Goal: Entertainment & Leisure: Browse casually

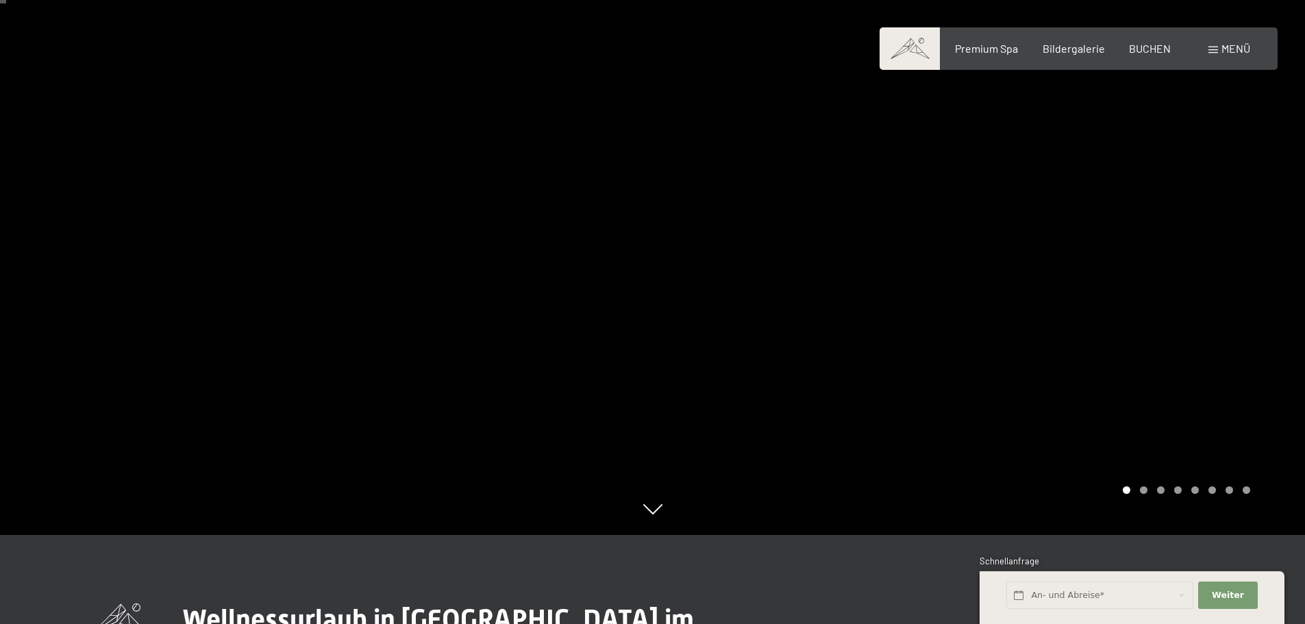
scroll to position [137, 0]
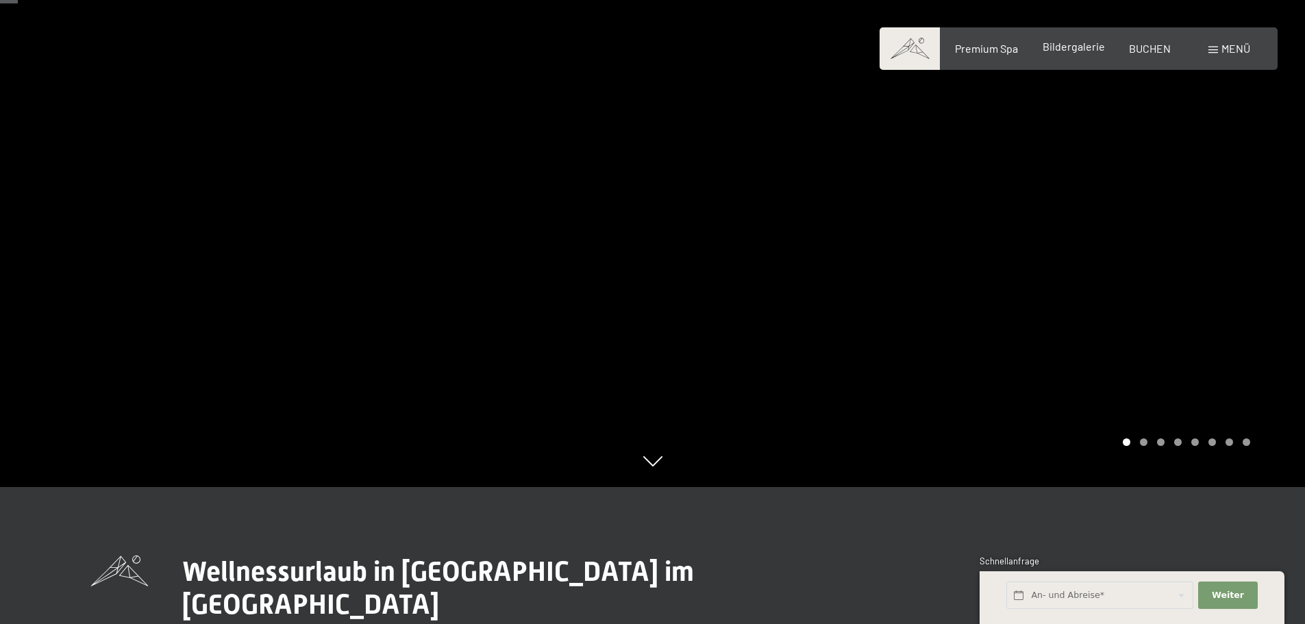
click at [1065, 51] on span "Bildergalerie" at bounding box center [1073, 46] width 62 height 13
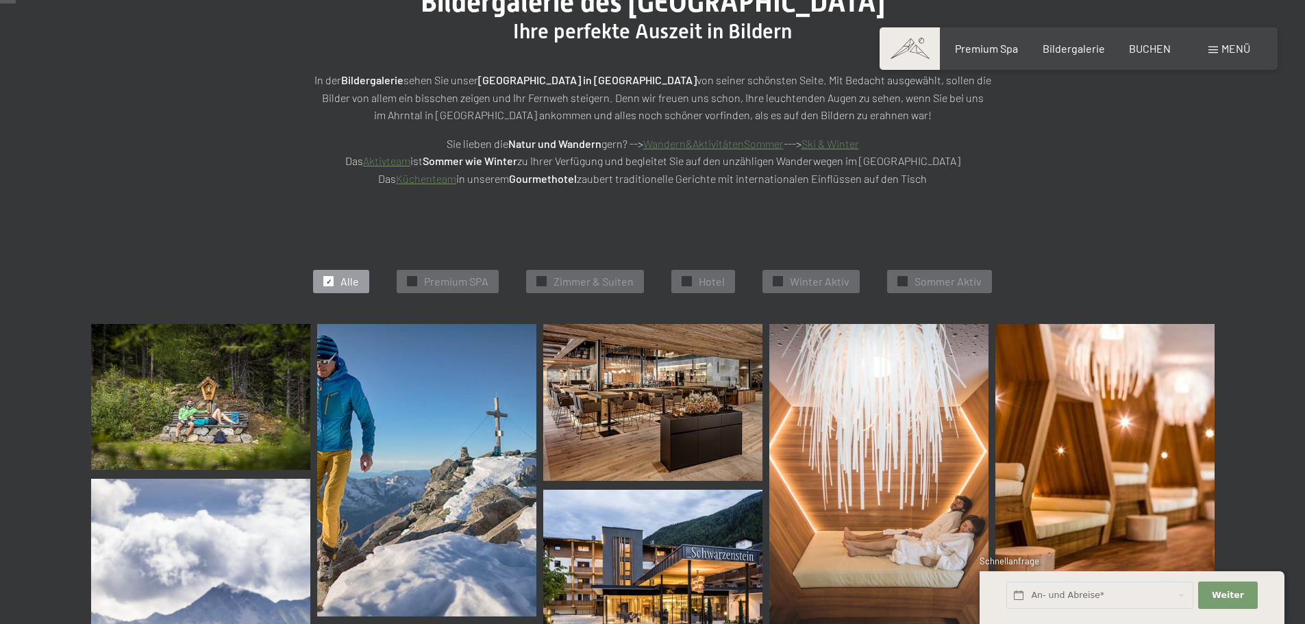
scroll to position [205, 0]
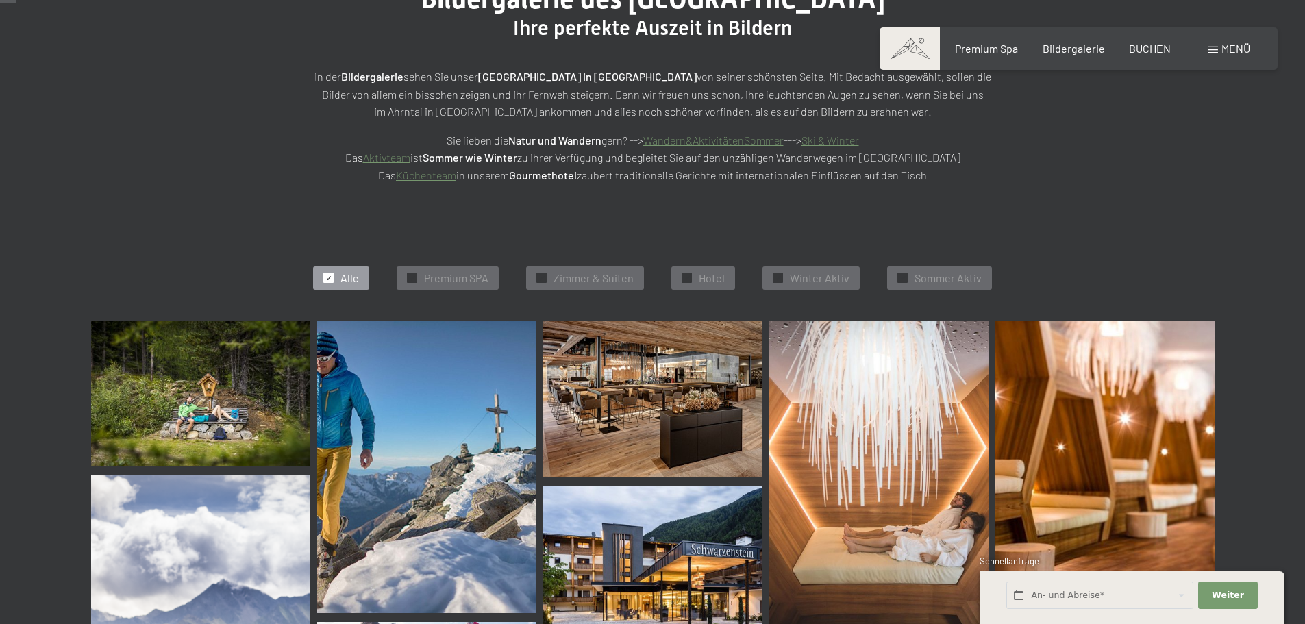
click at [605, 391] on img at bounding box center [652, 398] width 219 height 157
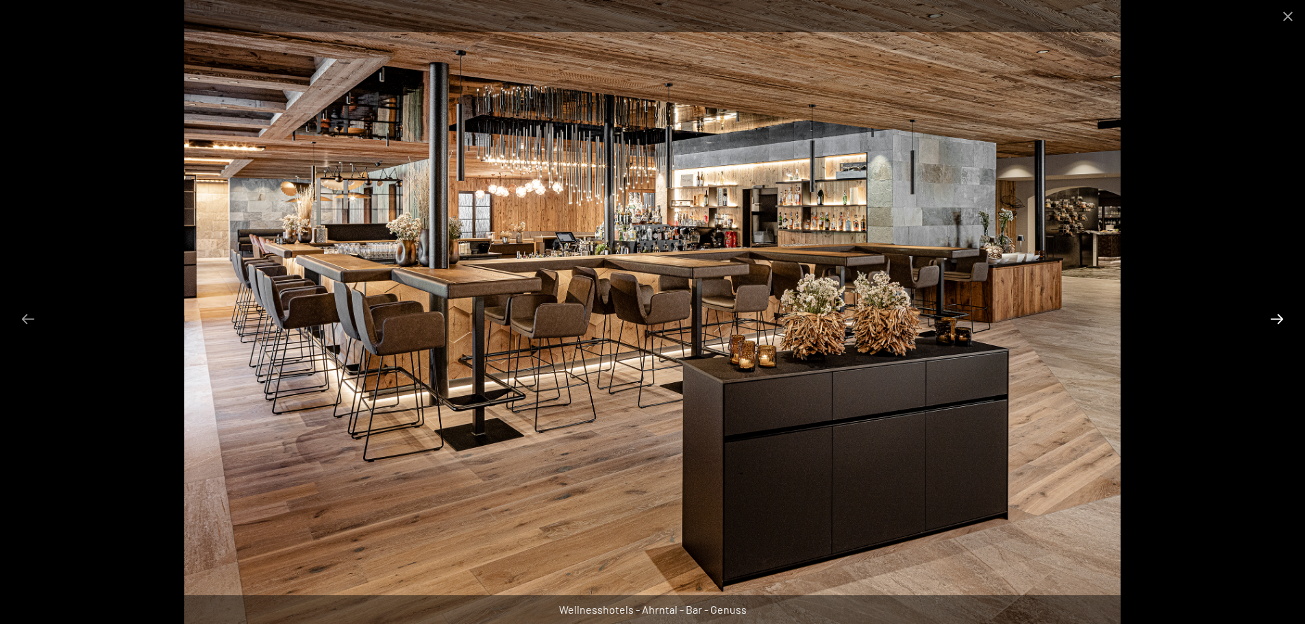
click at [1279, 317] on button "Next slide" at bounding box center [1276, 318] width 29 height 27
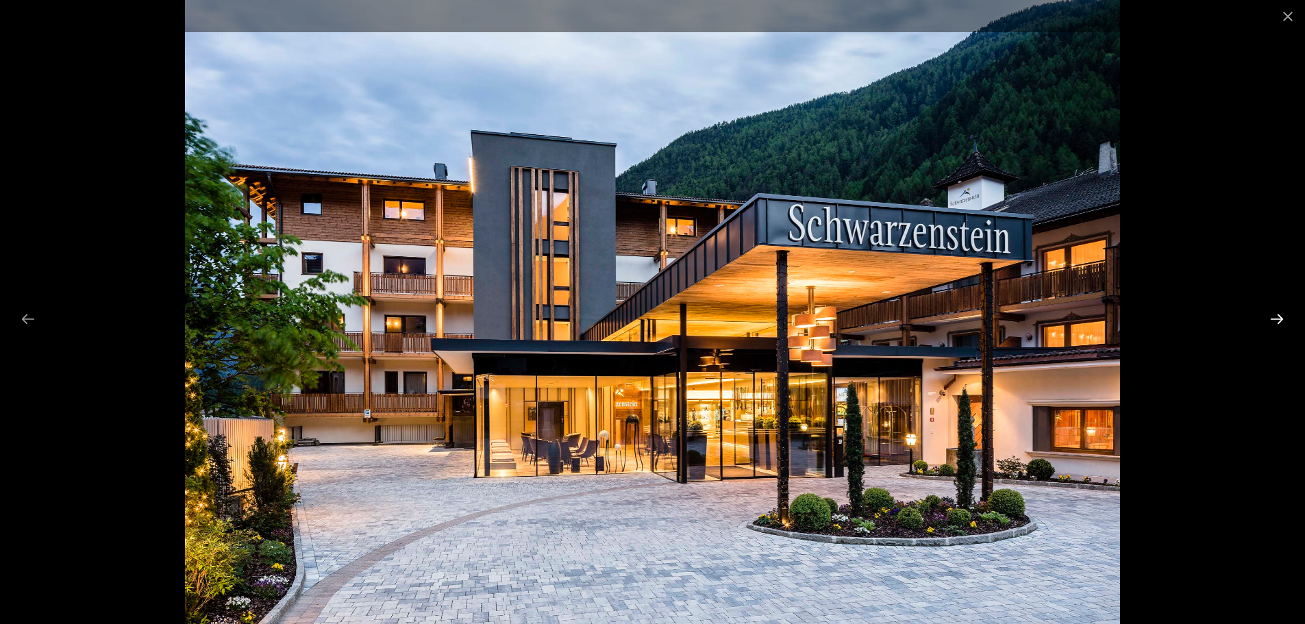
click at [1279, 317] on button "Next slide" at bounding box center [1276, 318] width 29 height 27
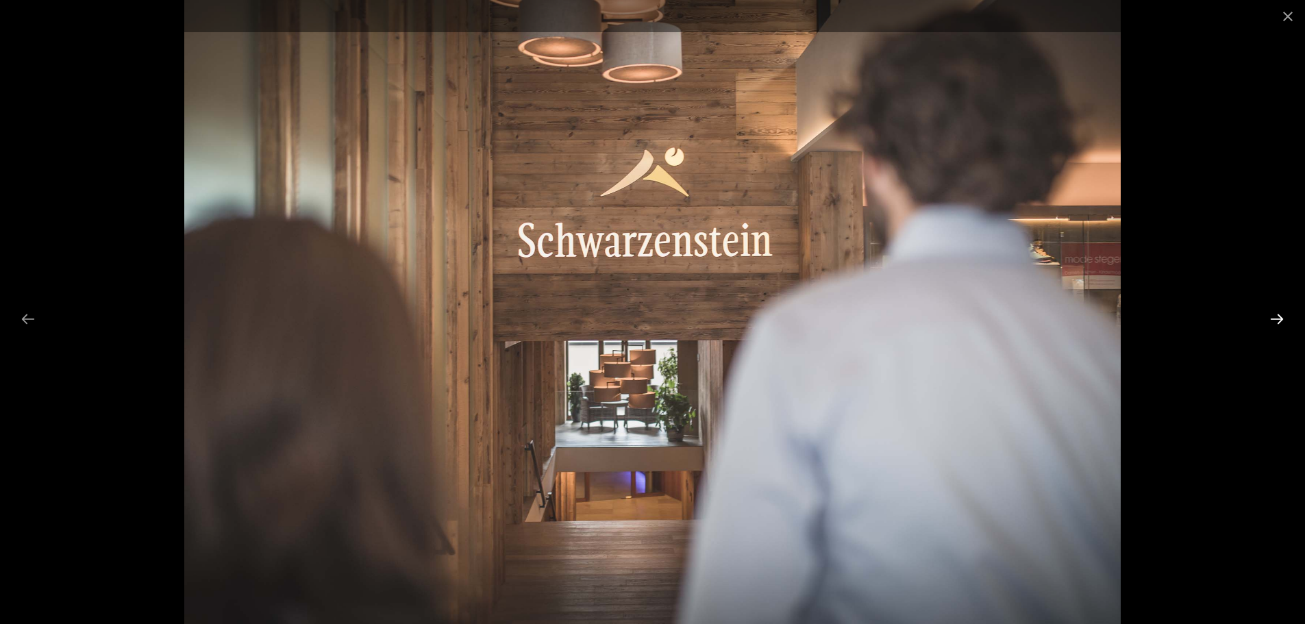
click at [1279, 317] on button "Next slide" at bounding box center [1276, 318] width 29 height 27
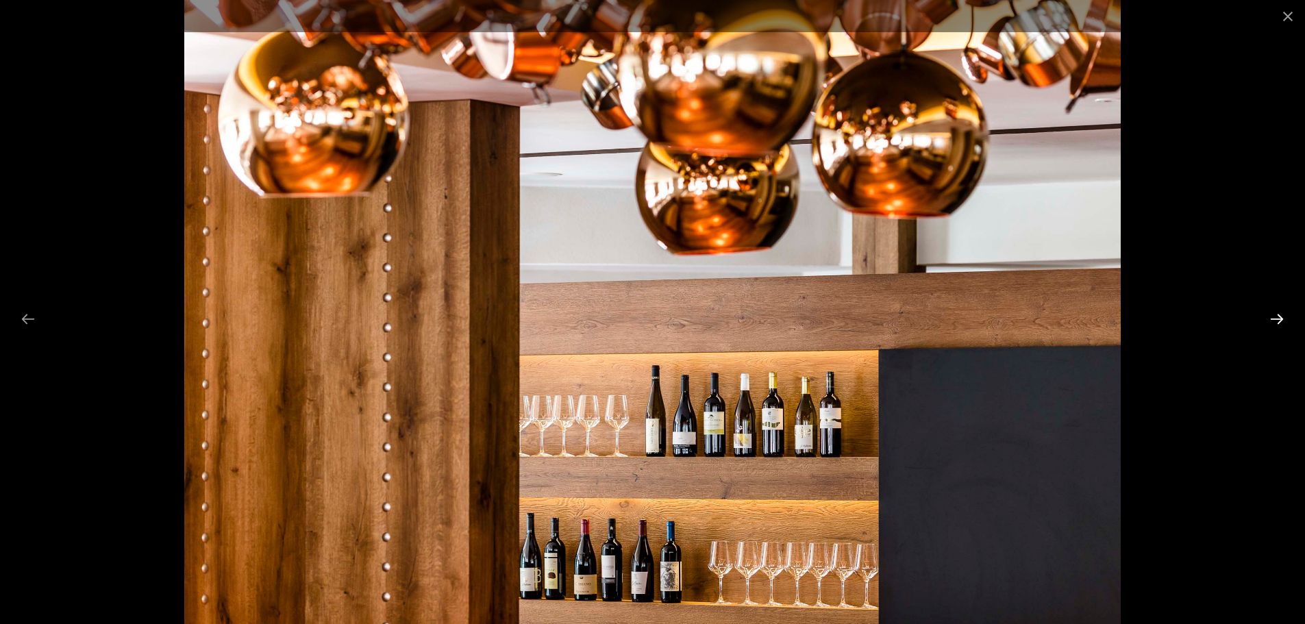
click at [1279, 317] on button "Next slide" at bounding box center [1276, 318] width 29 height 27
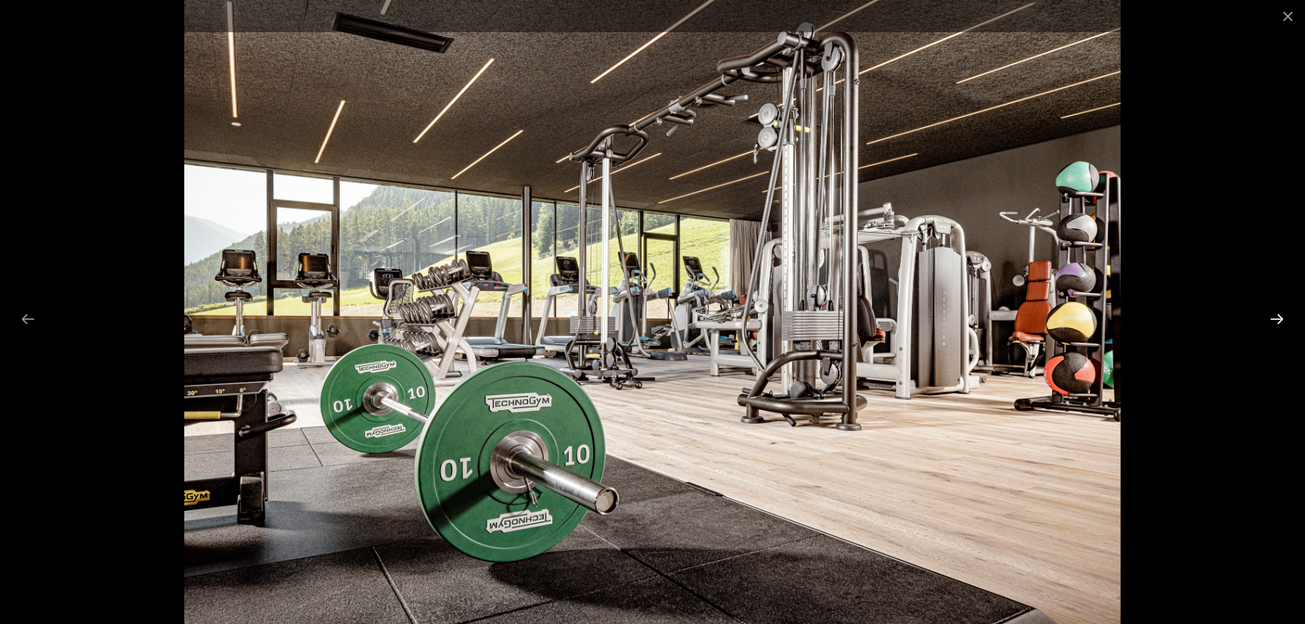
click at [1279, 317] on button "Next slide" at bounding box center [1276, 318] width 29 height 27
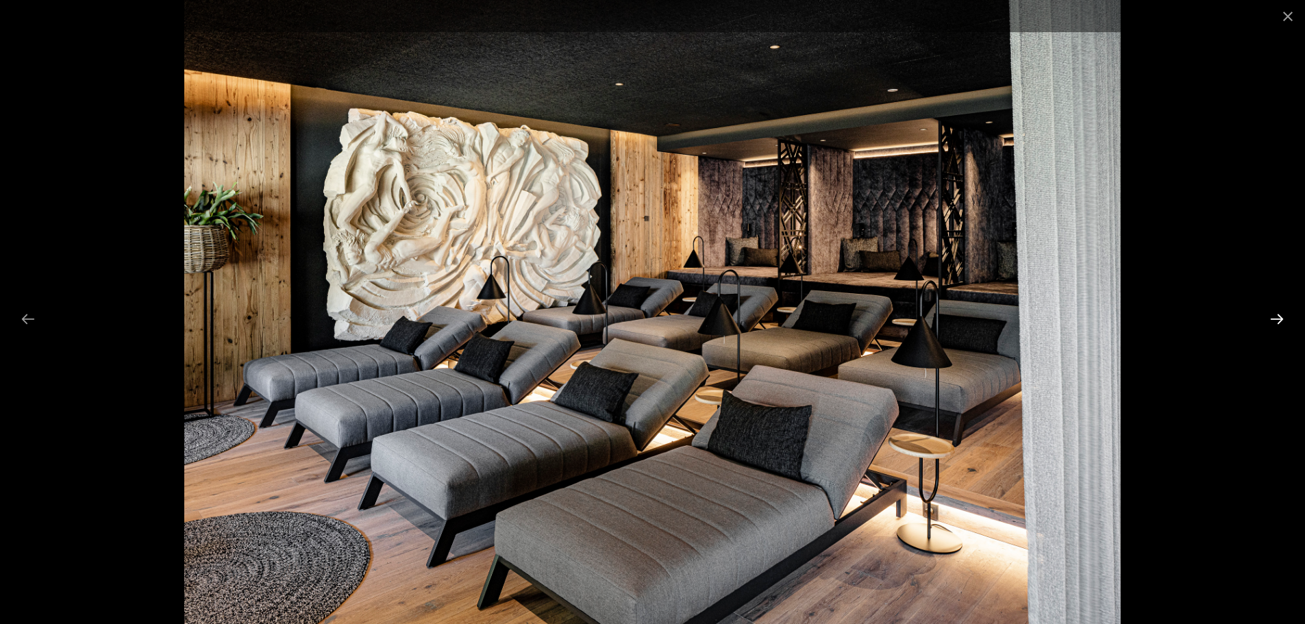
click at [1279, 317] on button "Next slide" at bounding box center [1276, 318] width 29 height 27
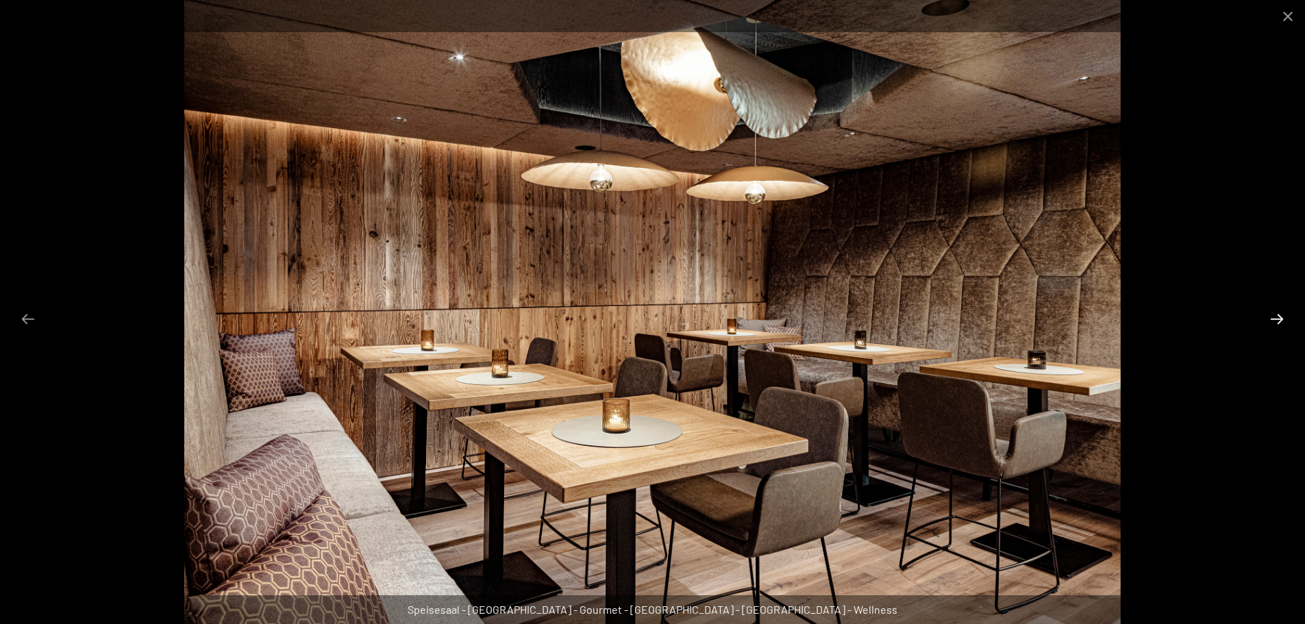
click at [1279, 317] on button "Next slide" at bounding box center [1276, 318] width 29 height 27
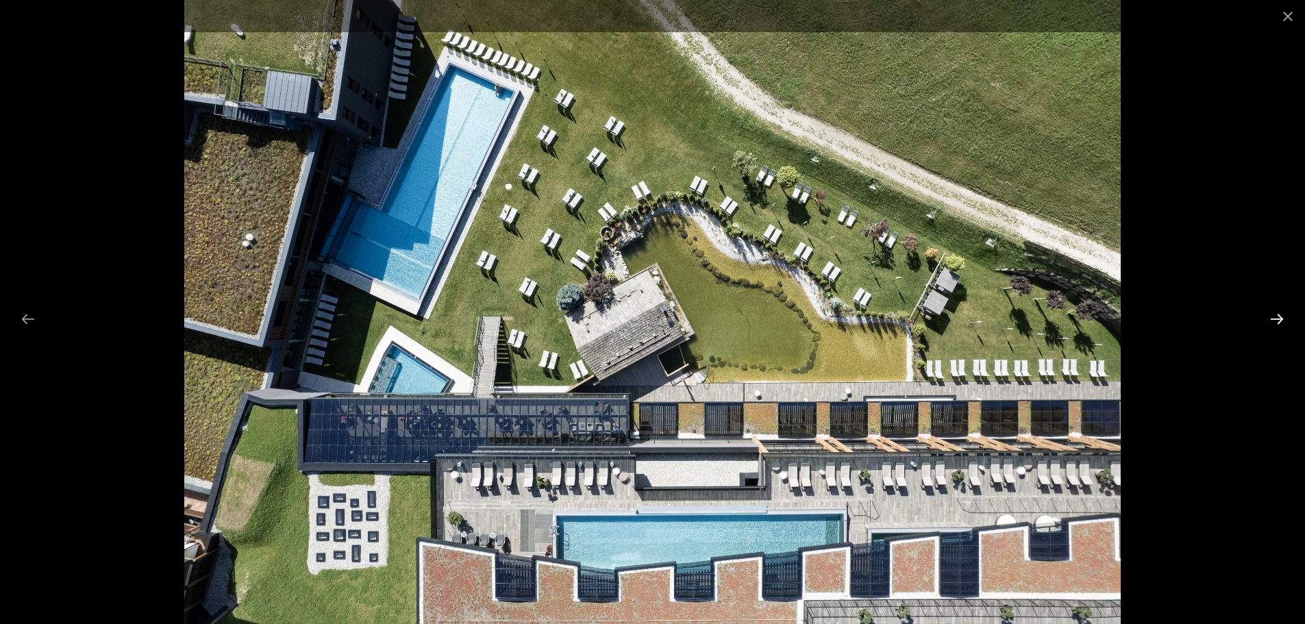
click at [1279, 317] on button "Next slide" at bounding box center [1276, 318] width 29 height 27
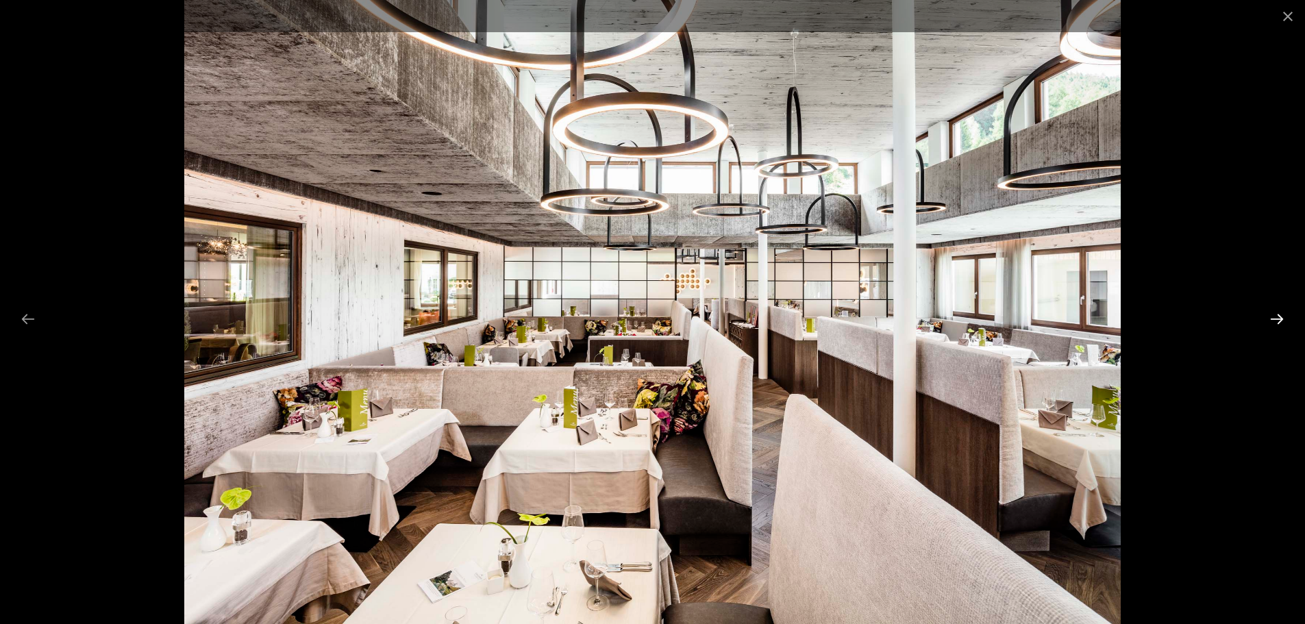
click at [1279, 317] on button "Next slide" at bounding box center [1276, 318] width 29 height 27
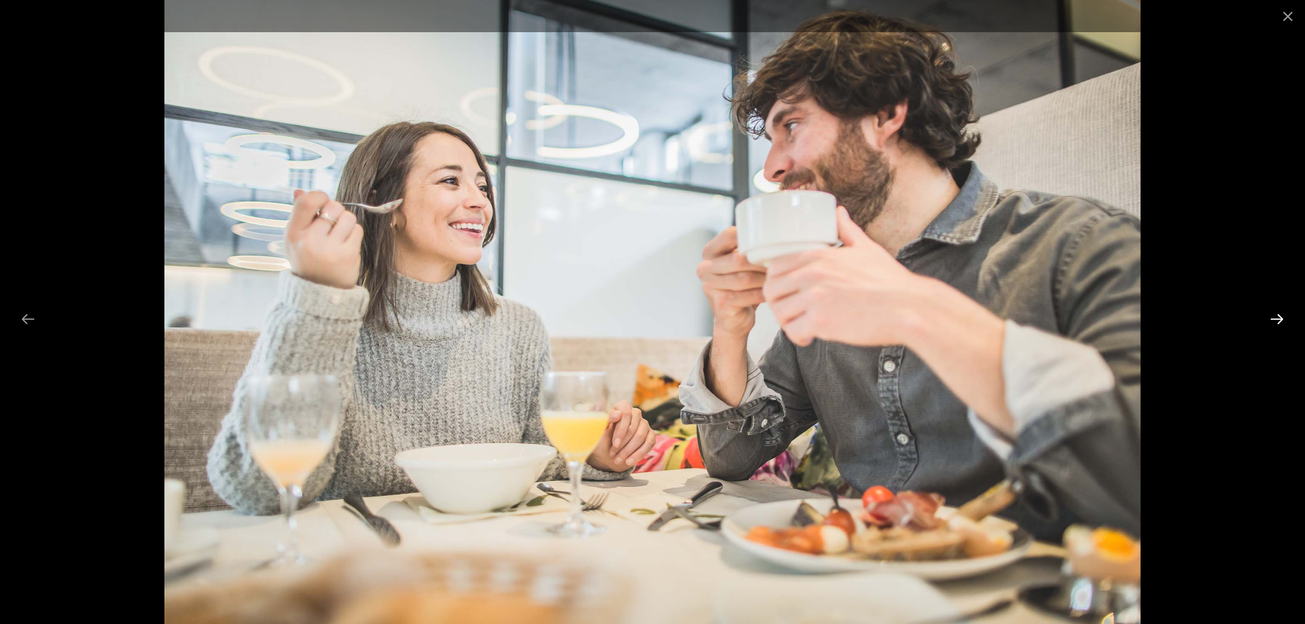
click at [1279, 317] on button "Next slide" at bounding box center [1276, 318] width 29 height 27
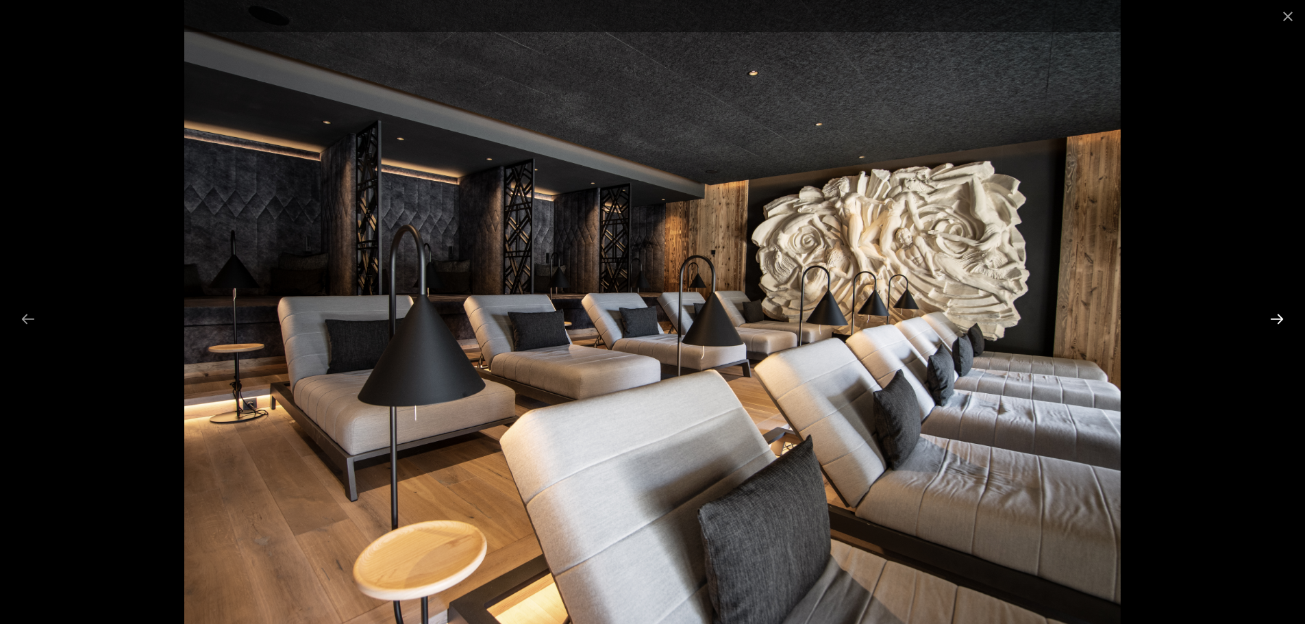
click at [1279, 317] on button "Next slide" at bounding box center [1276, 318] width 29 height 27
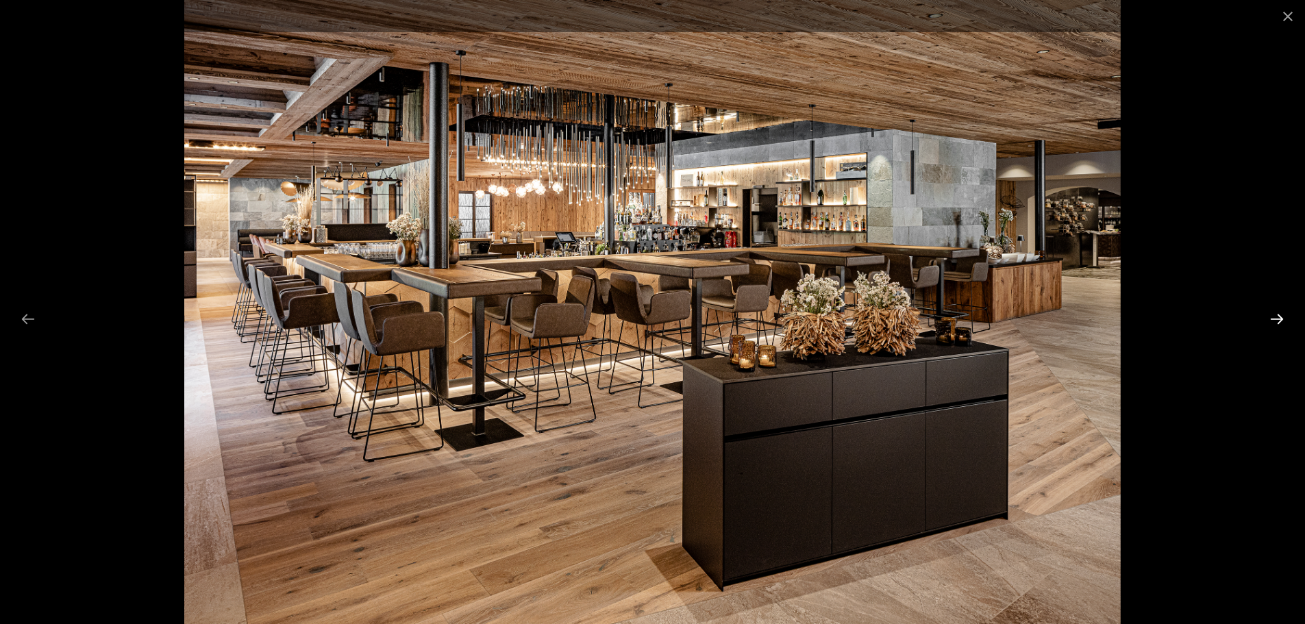
click at [1279, 317] on button "Next slide" at bounding box center [1276, 318] width 29 height 27
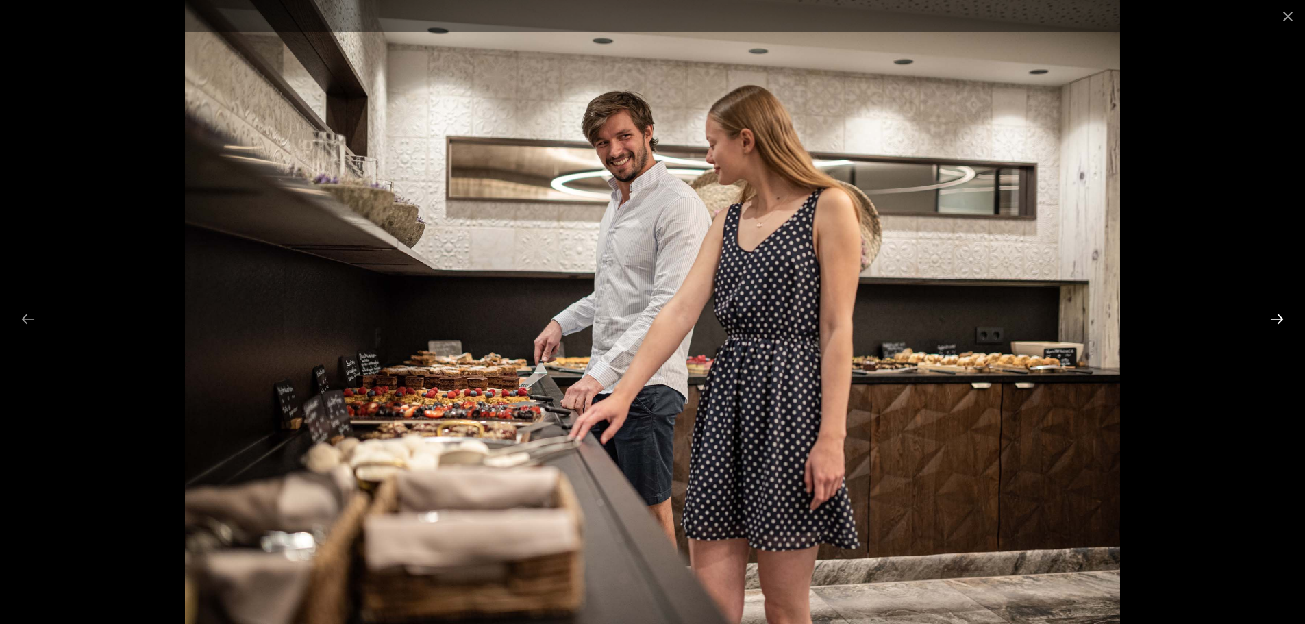
click at [1279, 317] on button "Next slide" at bounding box center [1276, 318] width 29 height 27
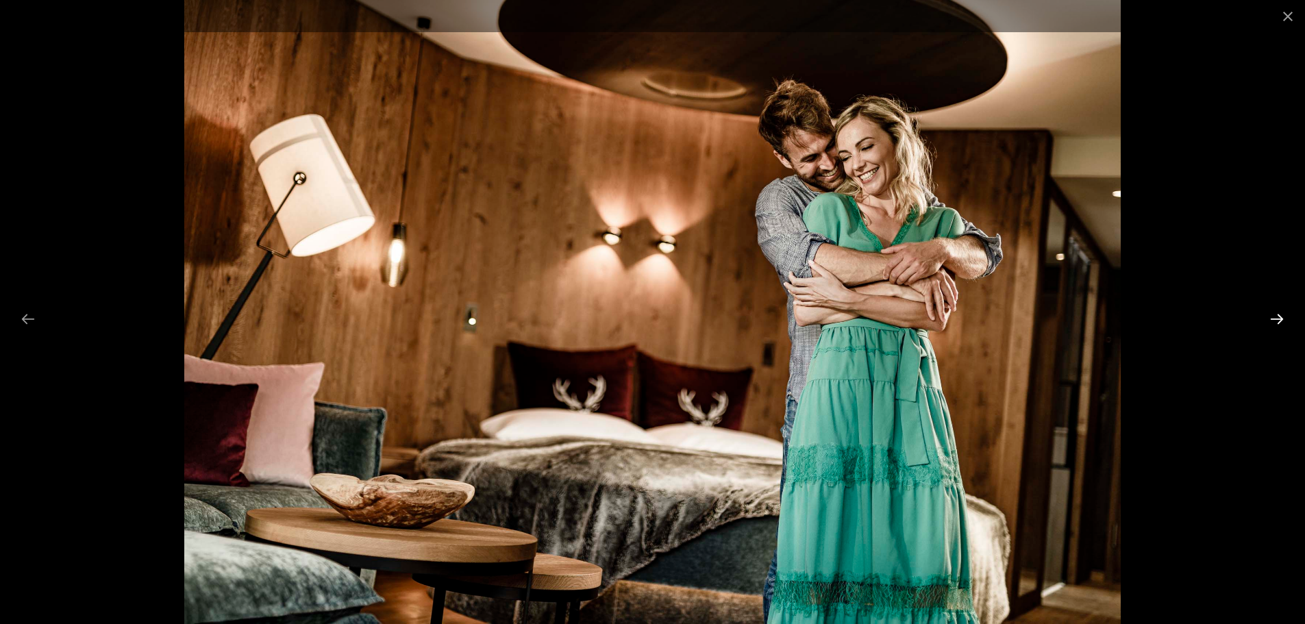
click at [1279, 317] on button "Next slide" at bounding box center [1276, 318] width 29 height 27
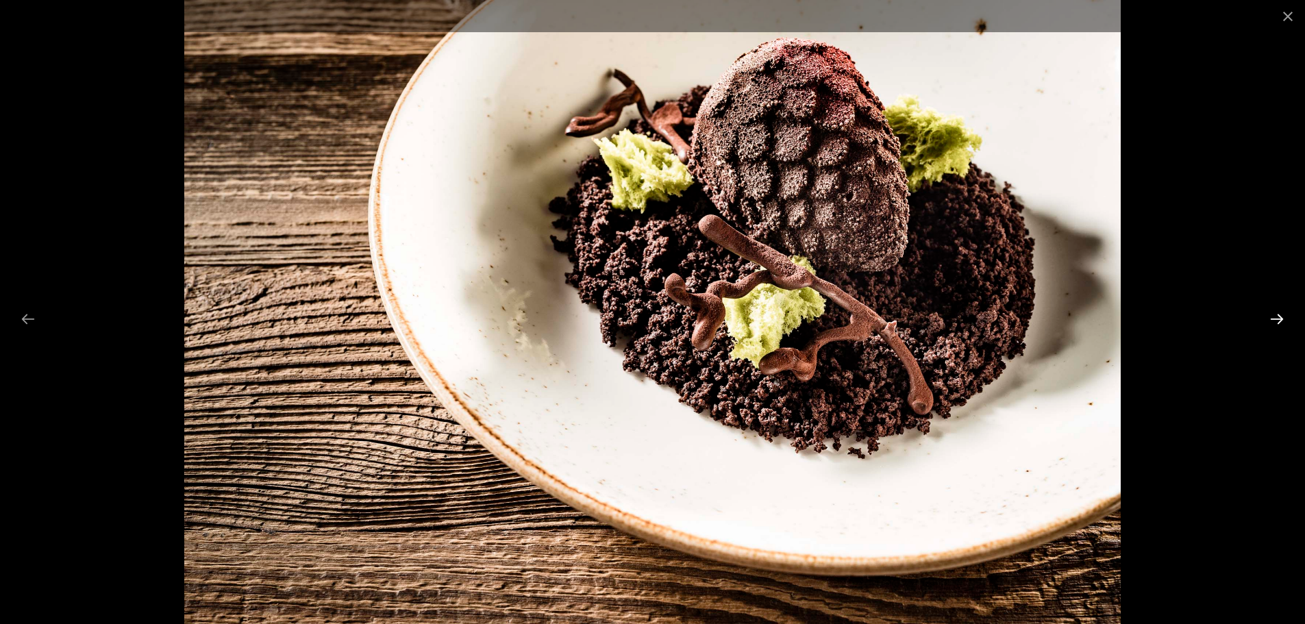
click at [1279, 317] on button "Next slide" at bounding box center [1276, 318] width 29 height 27
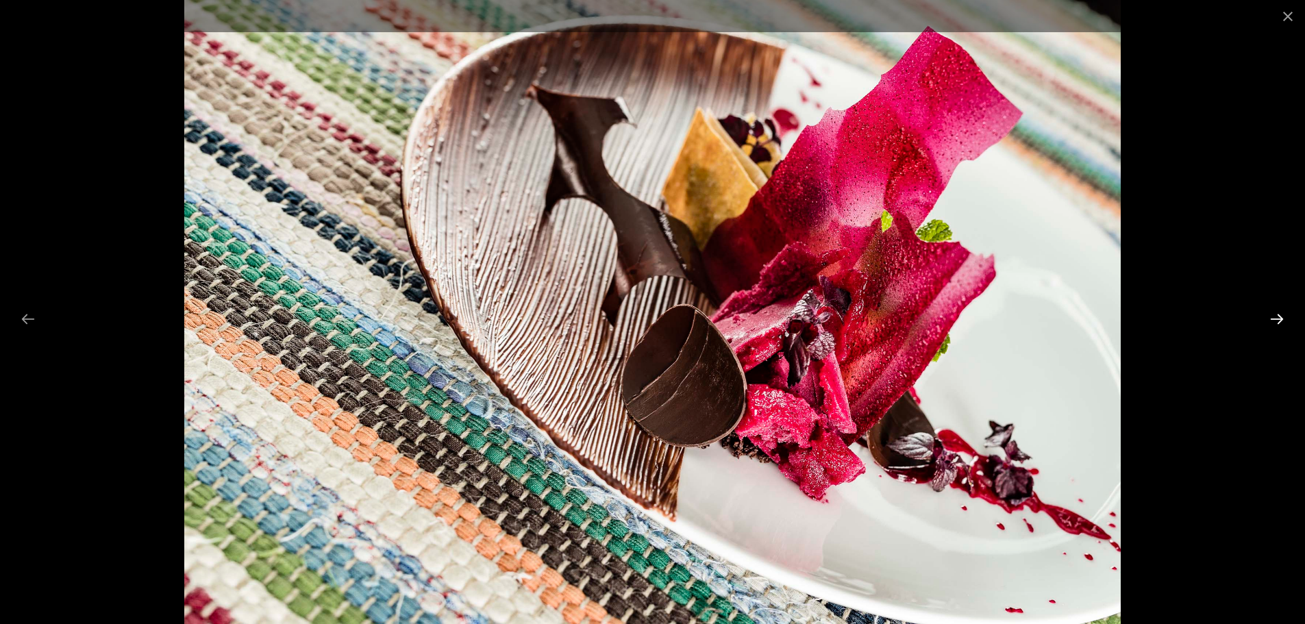
click at [1279, 317] on button "Next slide" at bounding box center [1276, 318] width 29 height 27
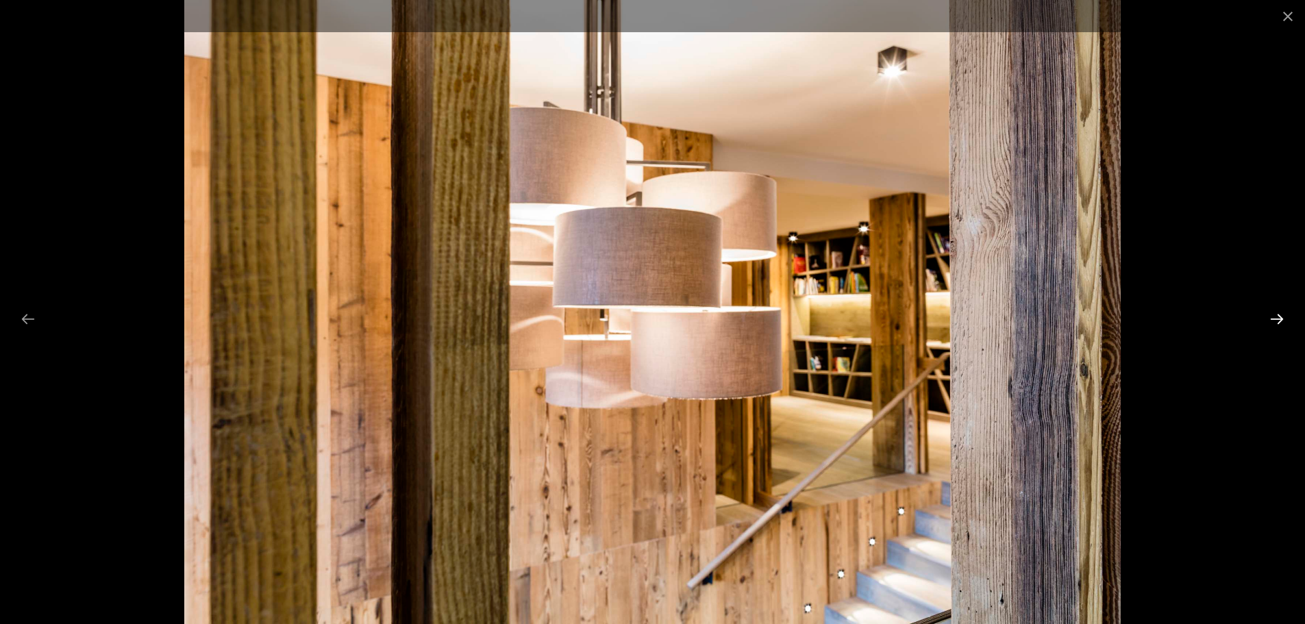
click at [1279, 317] on button "Next slide" at bounding box center [1276, 318] width 29 height 27
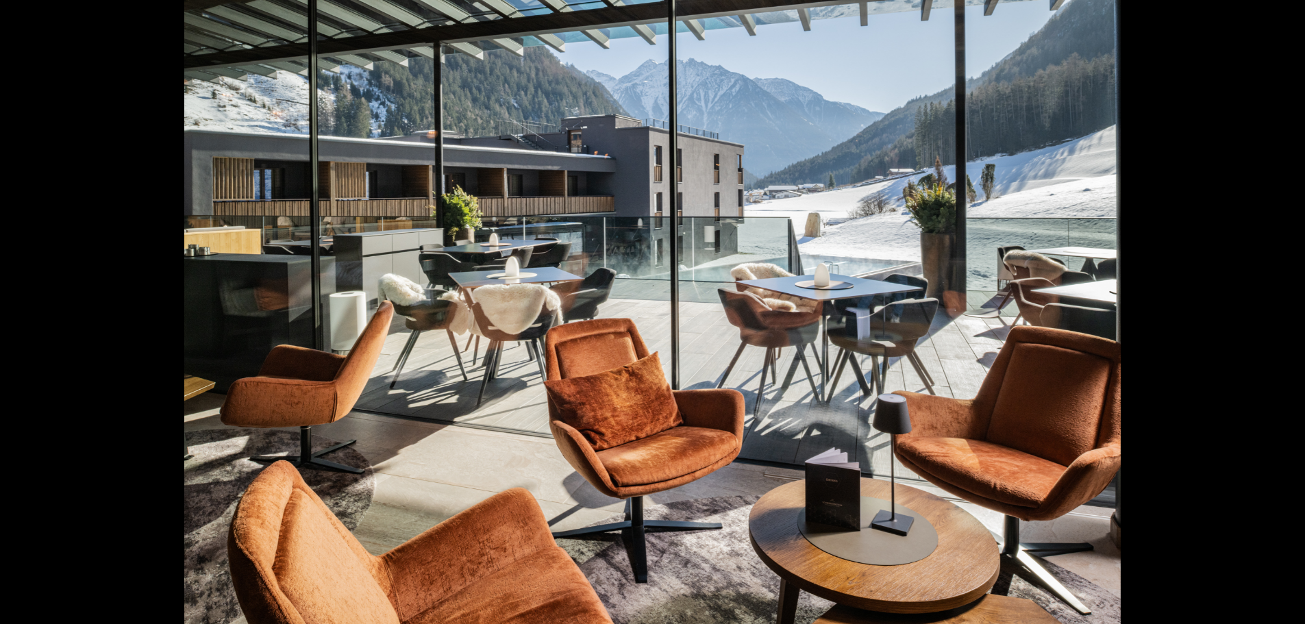
click at [1279, 317] on button "Next slide" at bounding box center [1283, 318] width 29 height 27
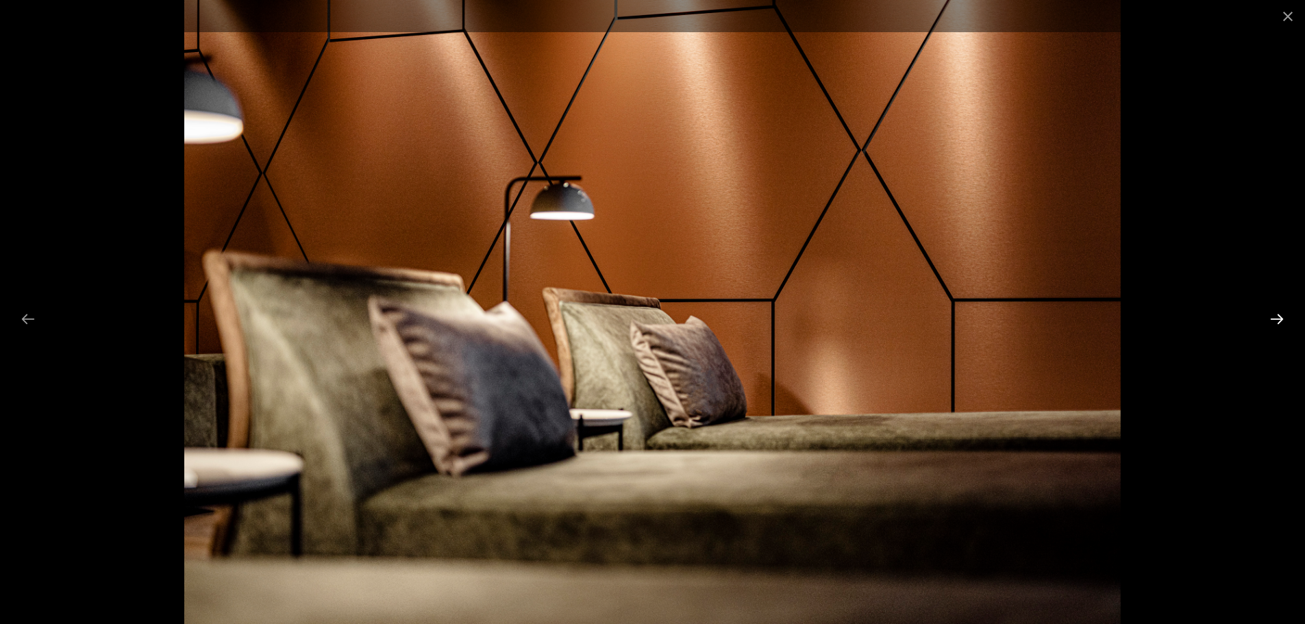
click at [1279, 317] on button "Next slide" at bounding box center [1276, 318] width 29 height 27
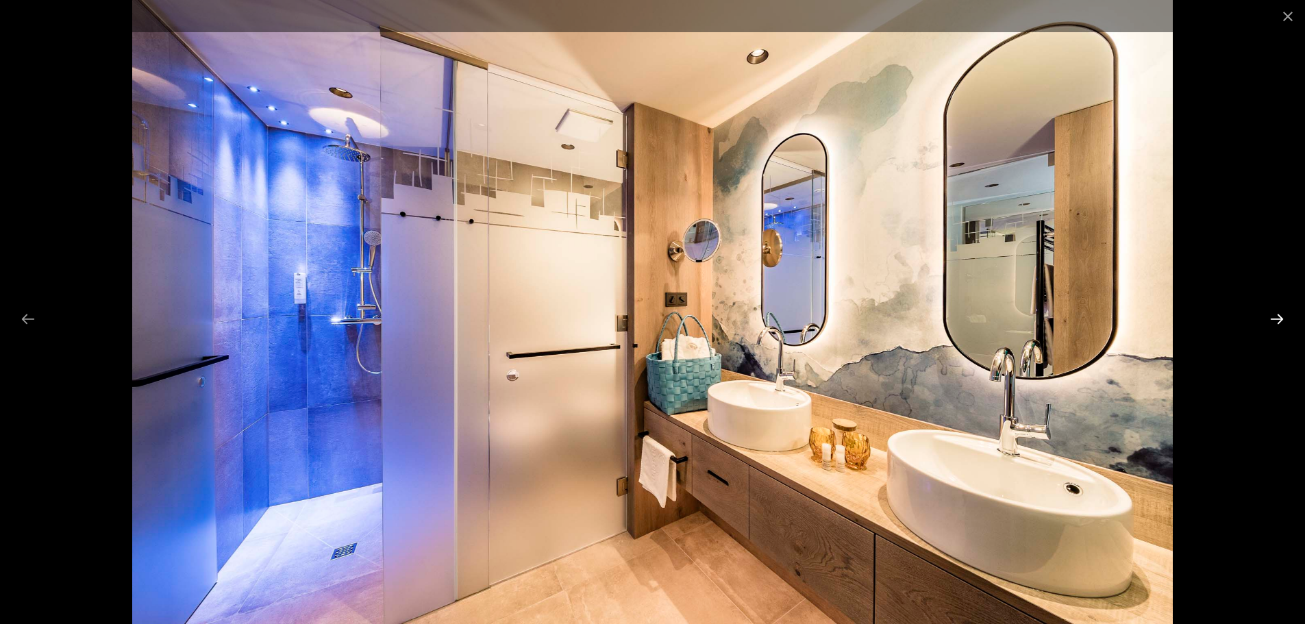
click at [1279, 317] on button "Next slide" at bounding box center [1276, 318] width 29 height 27
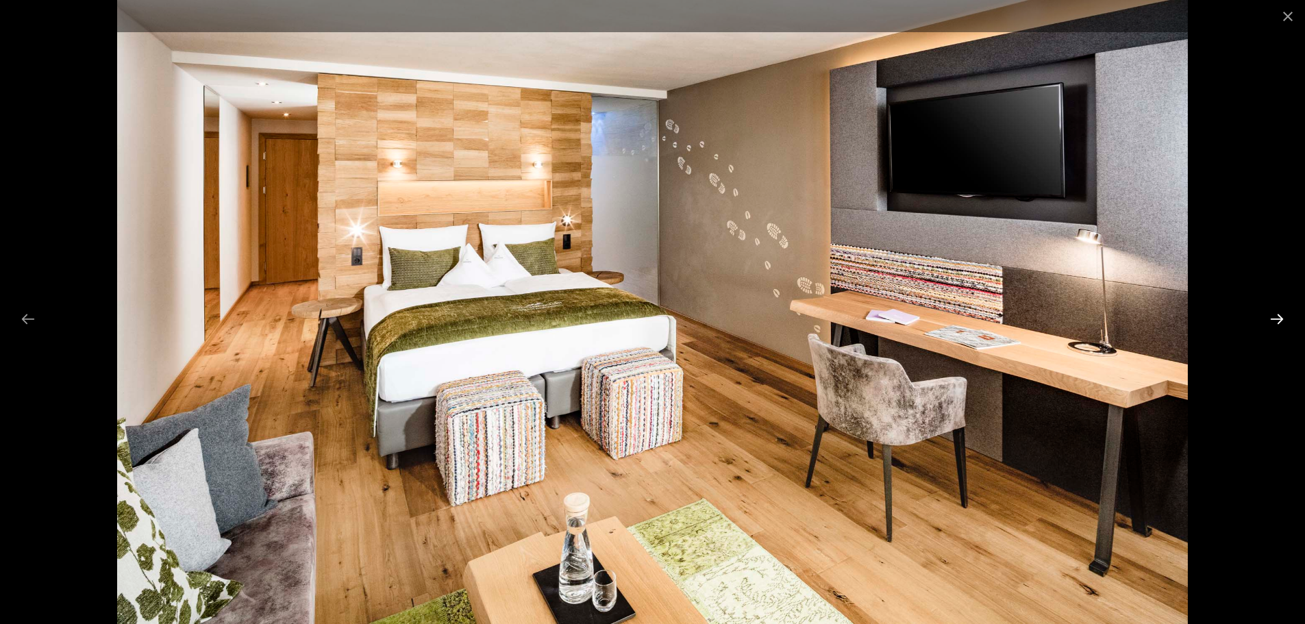
click at [1279, 317] on button "Next slide" at bounding box center [1276, 318] width 29 height 27
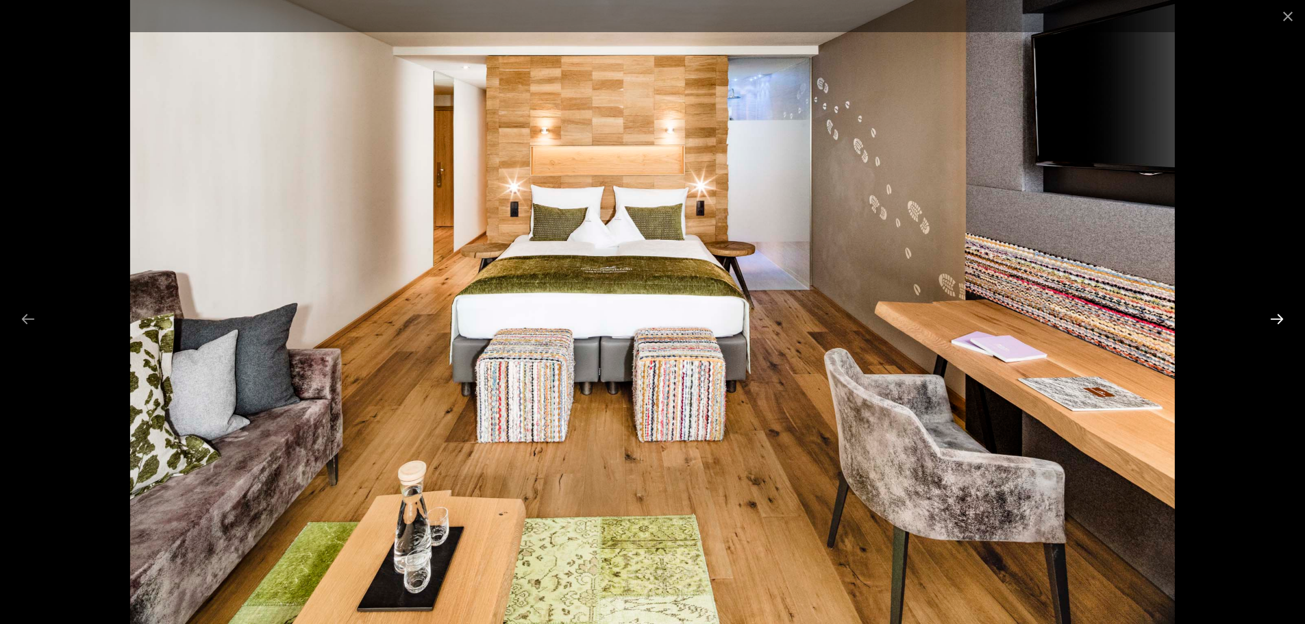
click at [1279, 317] on button "Next slide" at bounding box center [1276, 318] width 29 height 27
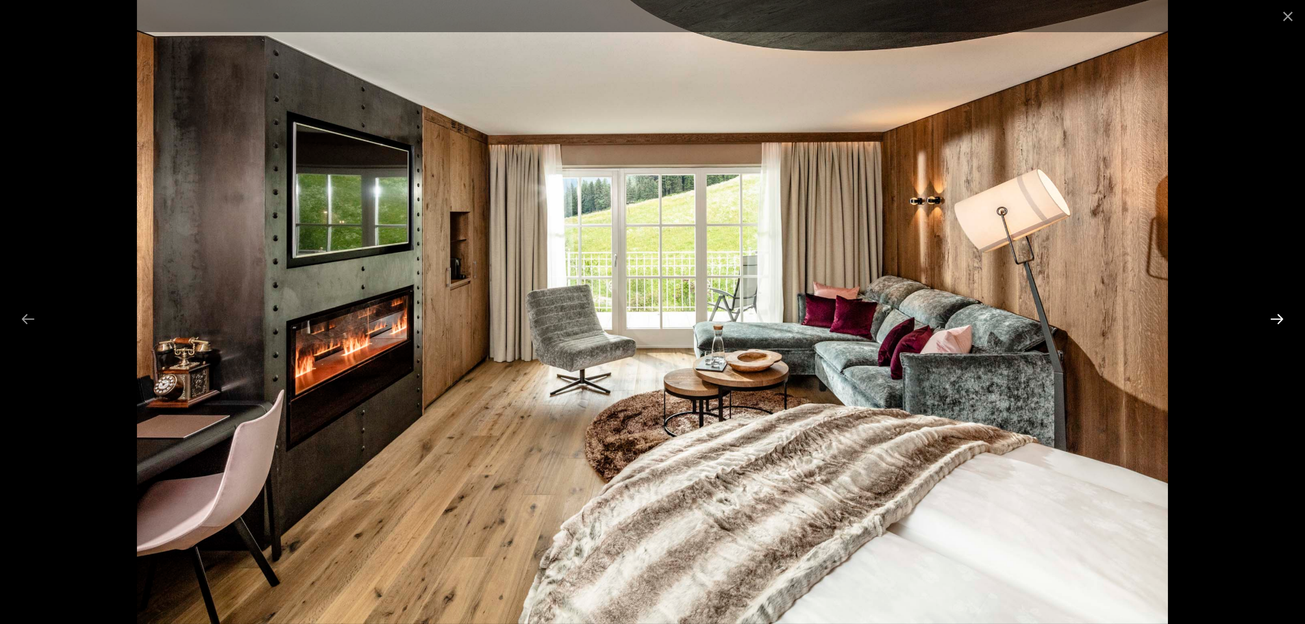
click at [1279, 317] on button "Next slide" at bounding box center [1276, 318] width 29 height 27
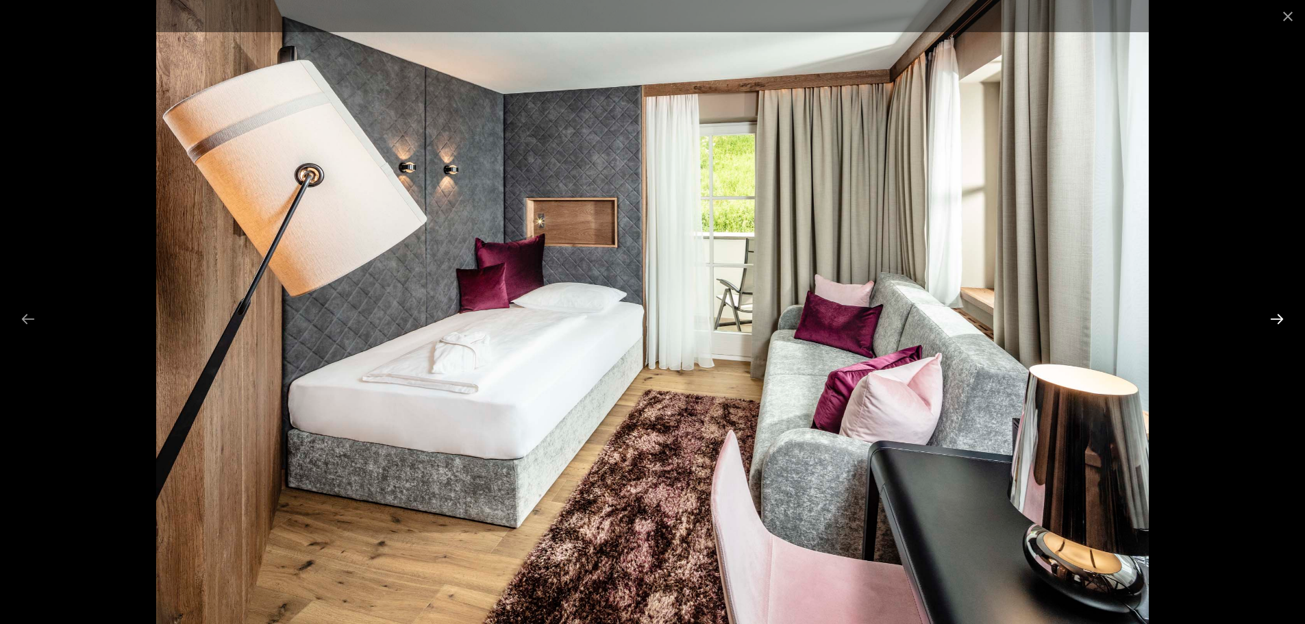
click at [1279, 317] on button "Next slide" at bounding box center [1276, 318] width 29 height 27
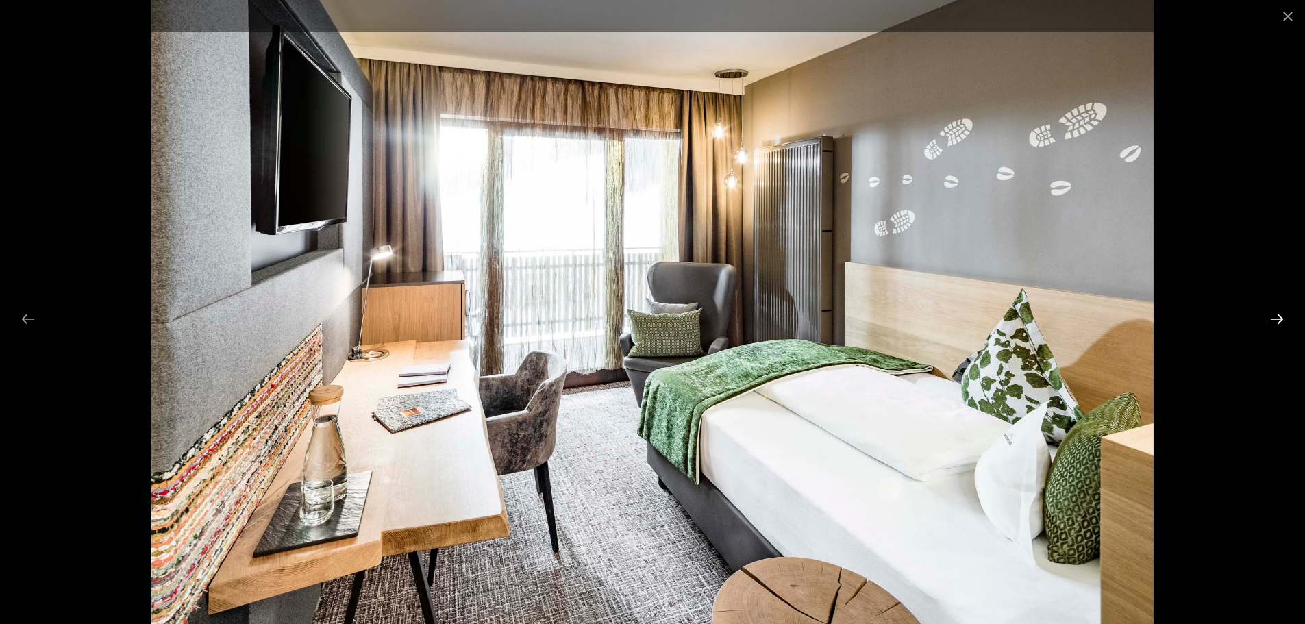
click at [1279, 317] on button "Next slide" at bounding box center [1276, 318] width 29 height 27
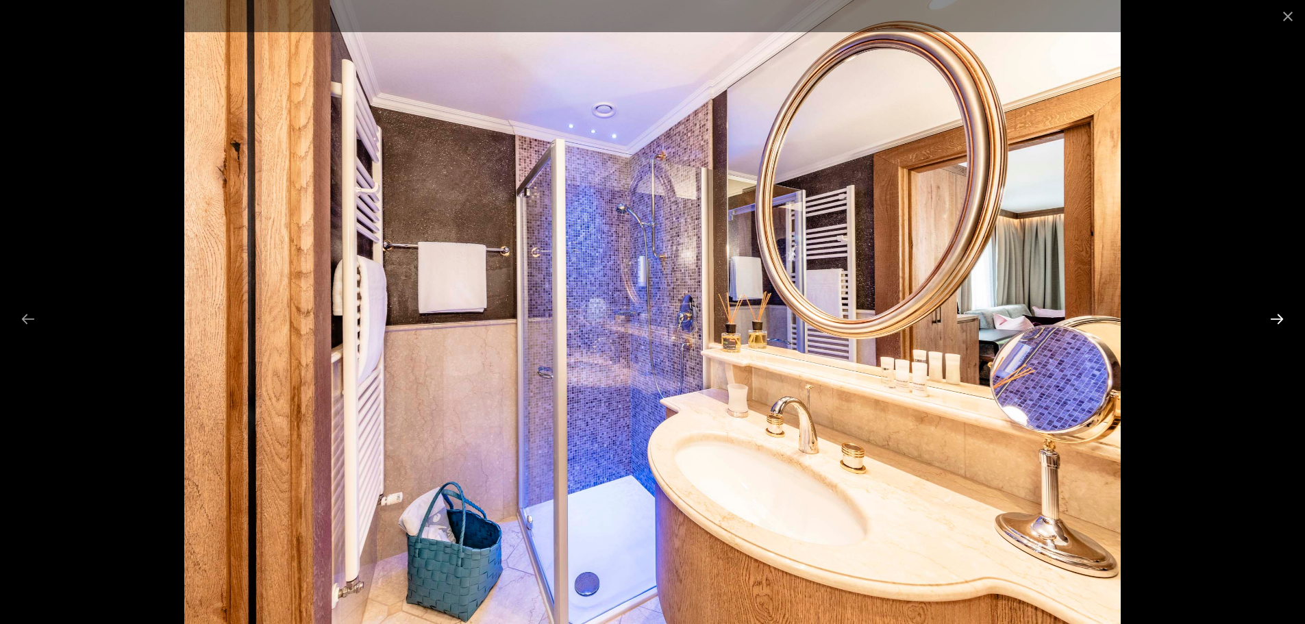
click at [1279, 317] on button "Next slide" at bounding box center [1276, 318] width 29 height 27
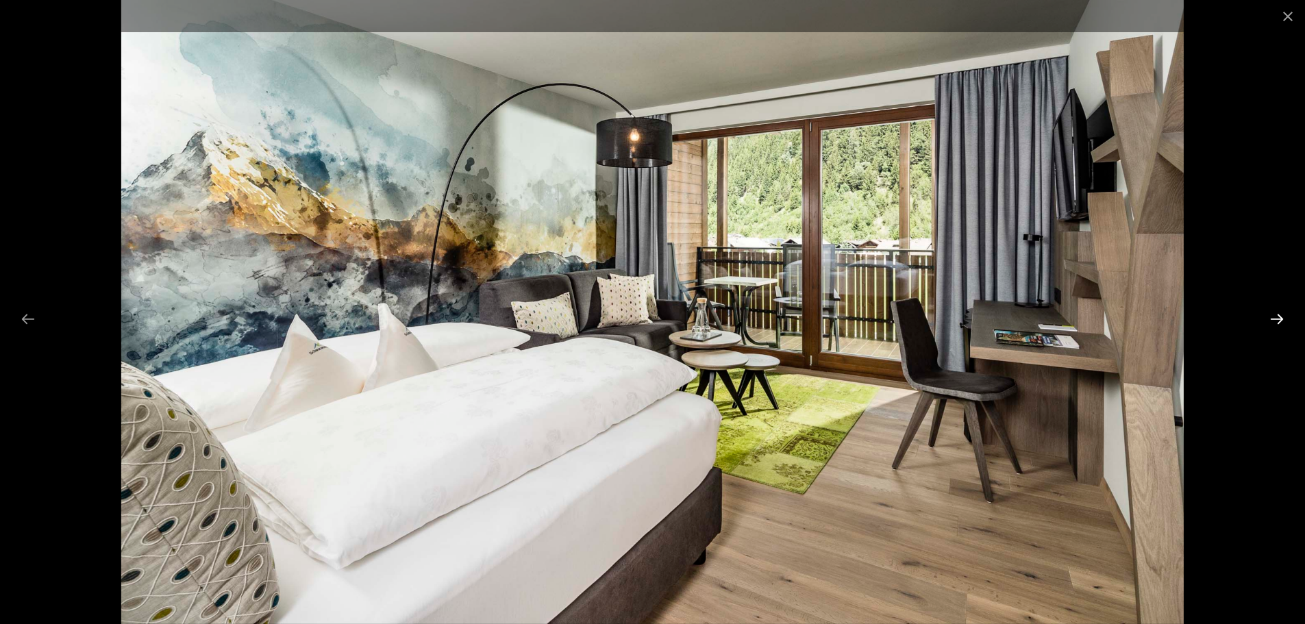
click at [1279, 317] on button "Next slide" at bounding box center [1276, 318] width 29 height 27
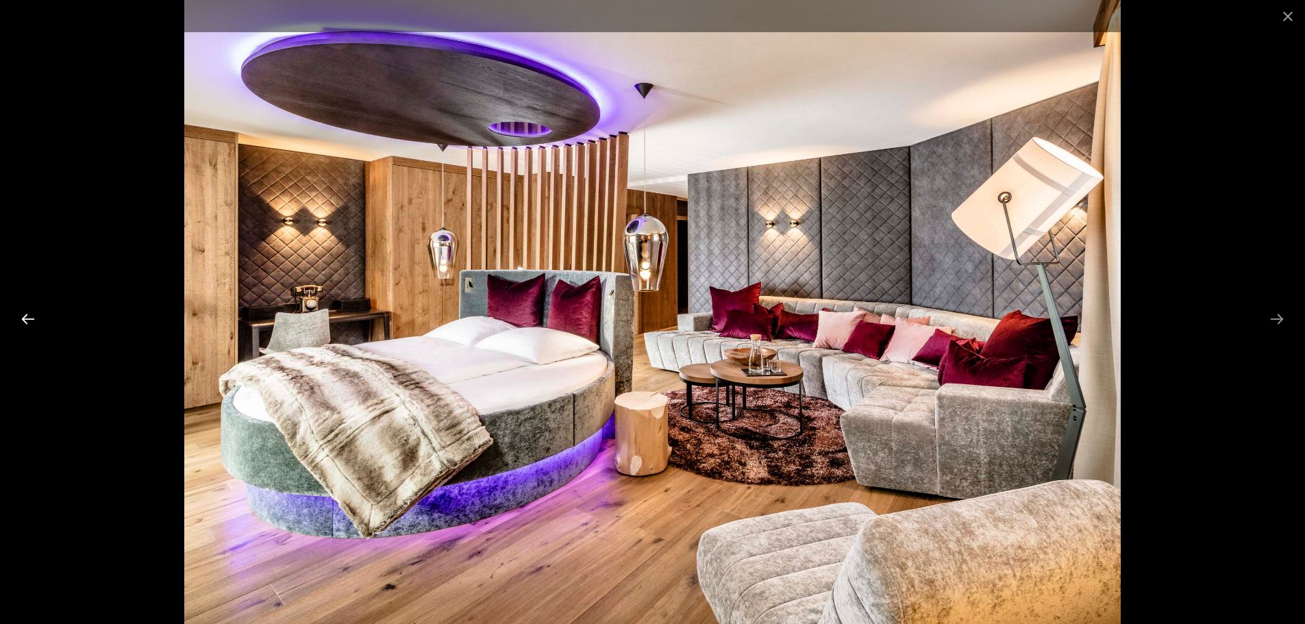
click at [29, 318] on button "Previous slide" at bounding box center [28, 318] width 29 height 27
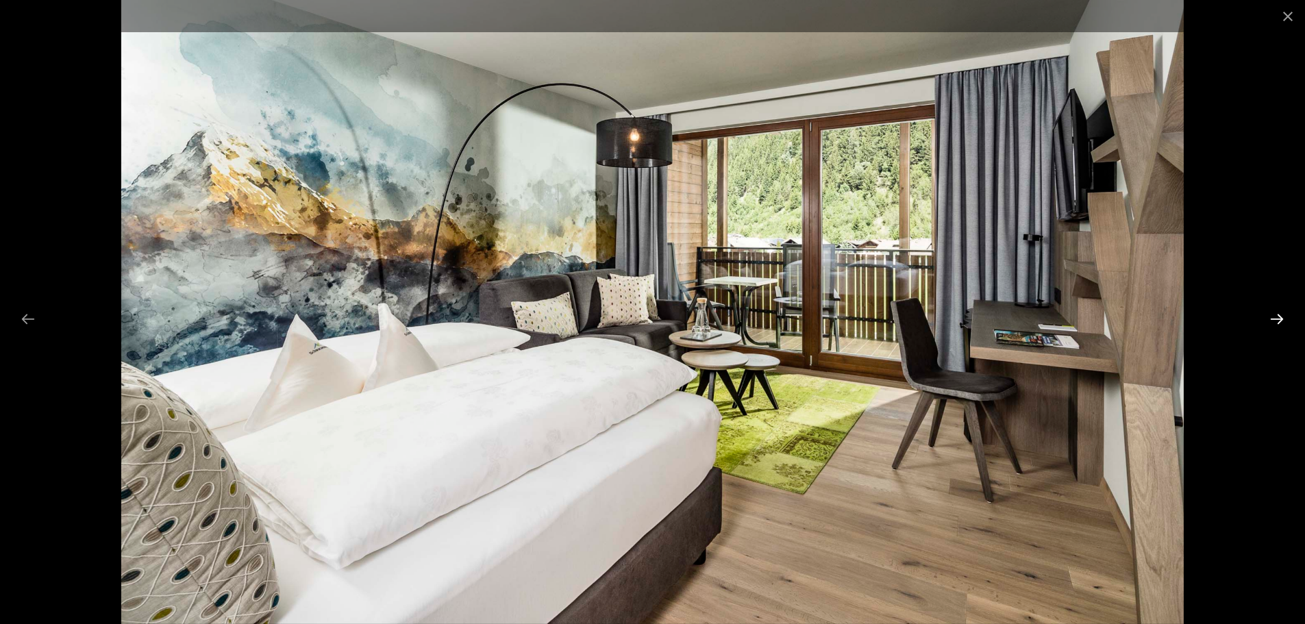
click at [1270, 314] on button "Next slide" at bounding box center [1276, 318] width 29 height 27
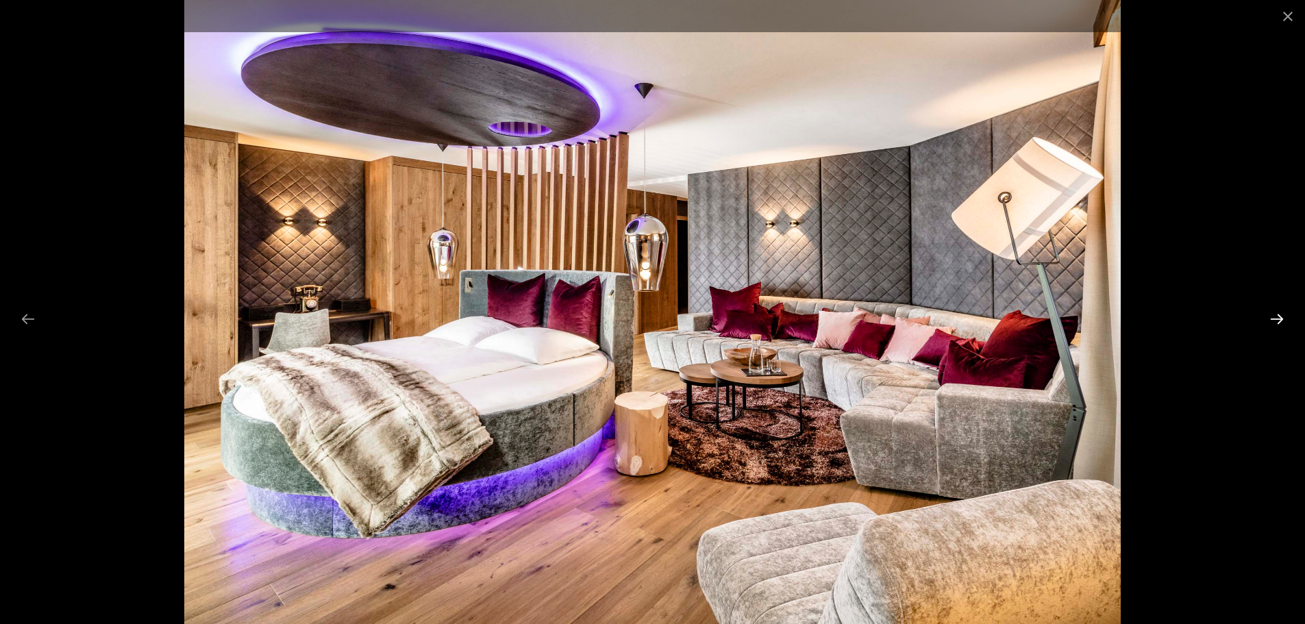
click at [1270, 314] on button "Next slide" at bounding box center [1276, 318] width 29 height 27
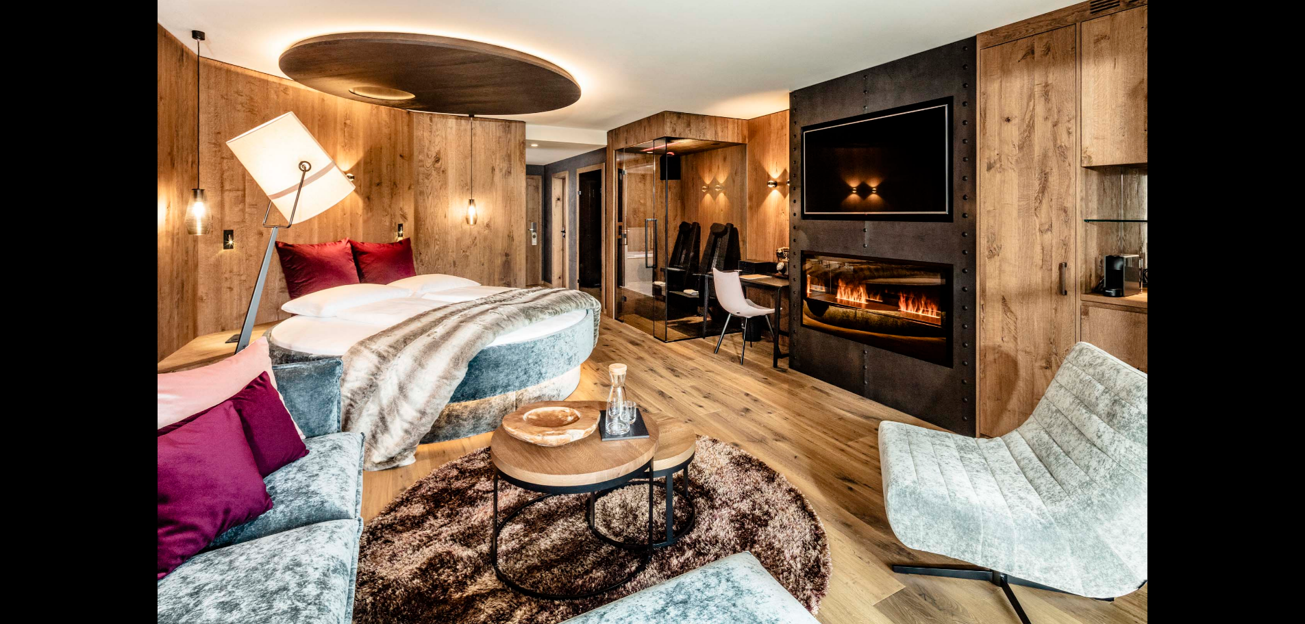
click at [1270, 314] on button "Next slide" at bounding box center [1283, 318] width 29 height 27
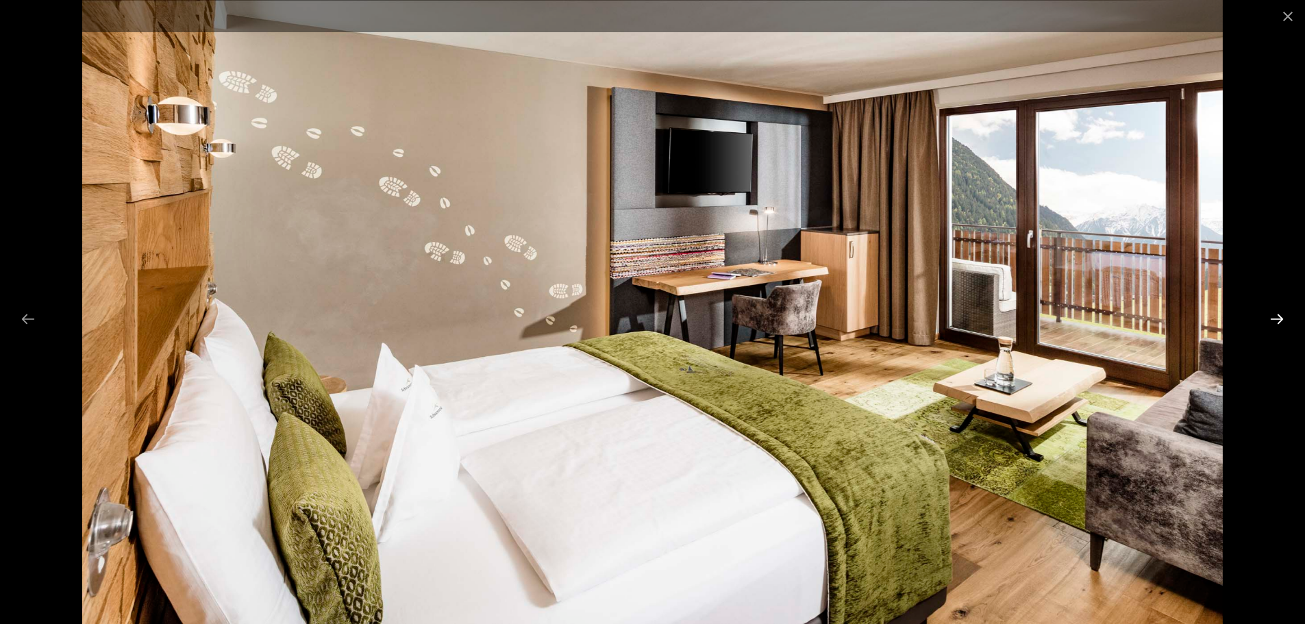
click at [1270, 314] on button "Next slide" at bounding box center [1276, 318] width 29 height 27
